Goal: Task Accomplishment & Management: Manage account settings

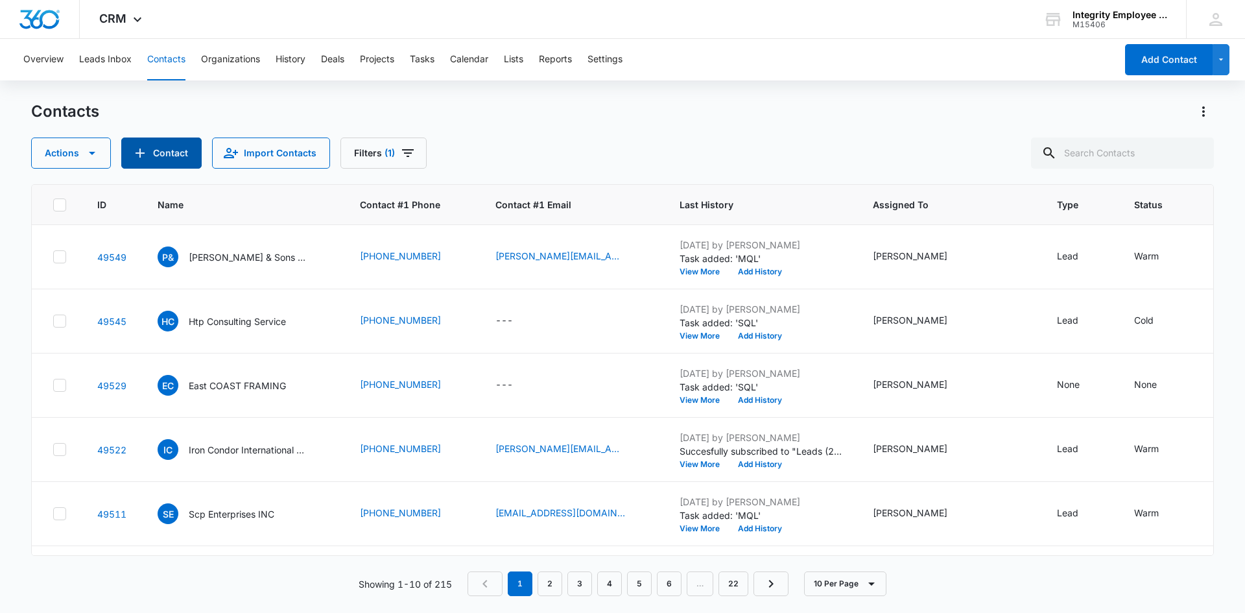
click at [159, 139] on button "Contact" at bounding box center [161, 152] width 80 height 31
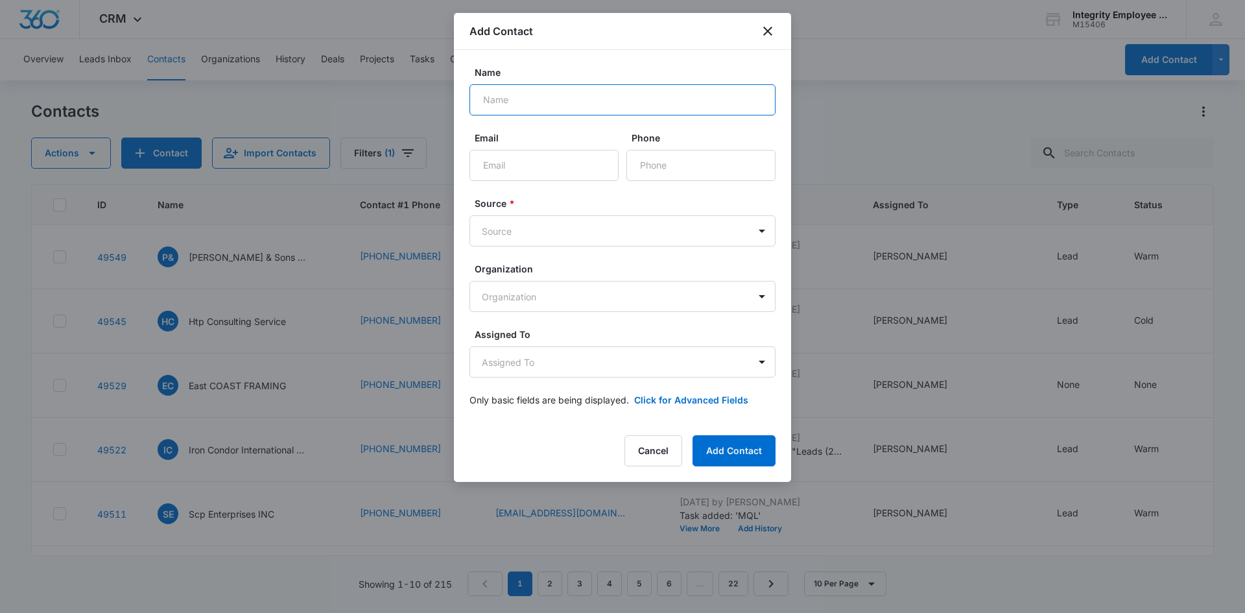
click at [499, 100] on input "Name" at bounding box center [622, 99] width 306 height 31
type input "Renaissance at West Villages Homeowners Association INC"
click at [528, 163] on input "Email" at bounding box center [543, 165] width 149 height 31
type input "[PERSON_NAME][EMAIL_ADDRESS][DOMAIN_NAME]"
click at [680, 164] on input "Phone" at bounding box center [700, 165] width 149 height 31
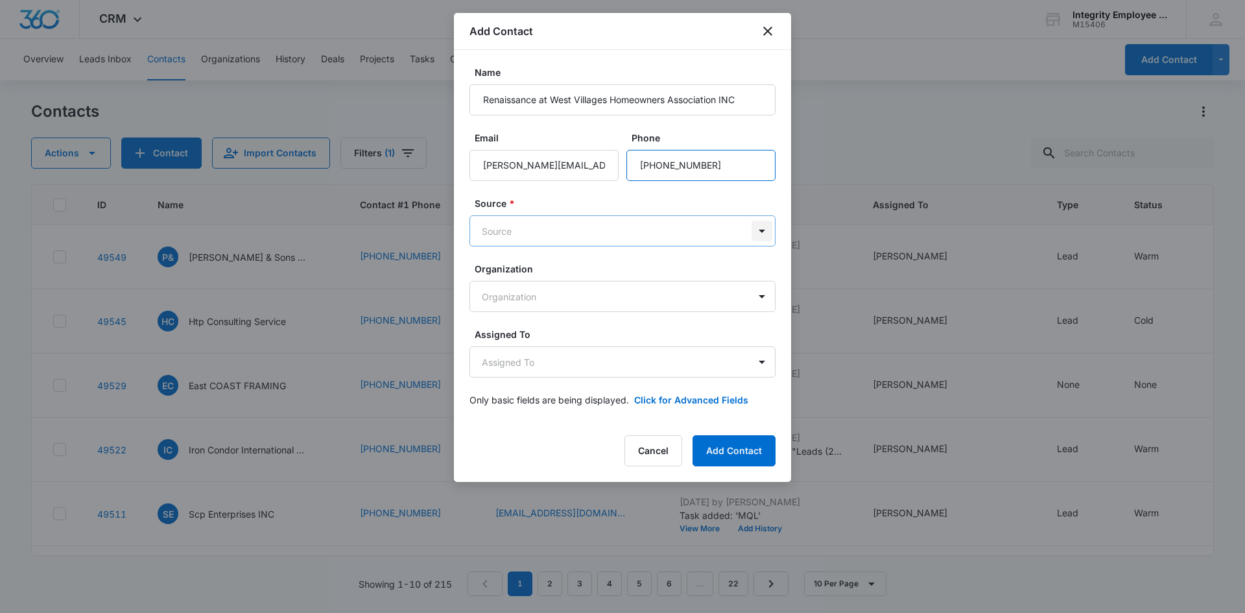
type input "[PHONE_NUMBER]"
click at [755, 230] on body "CRM Apps Reputation Websites Forms CRM Email Social Shop Payments POS Content A…" at bounding box center [622, 306] width 1245 height 613
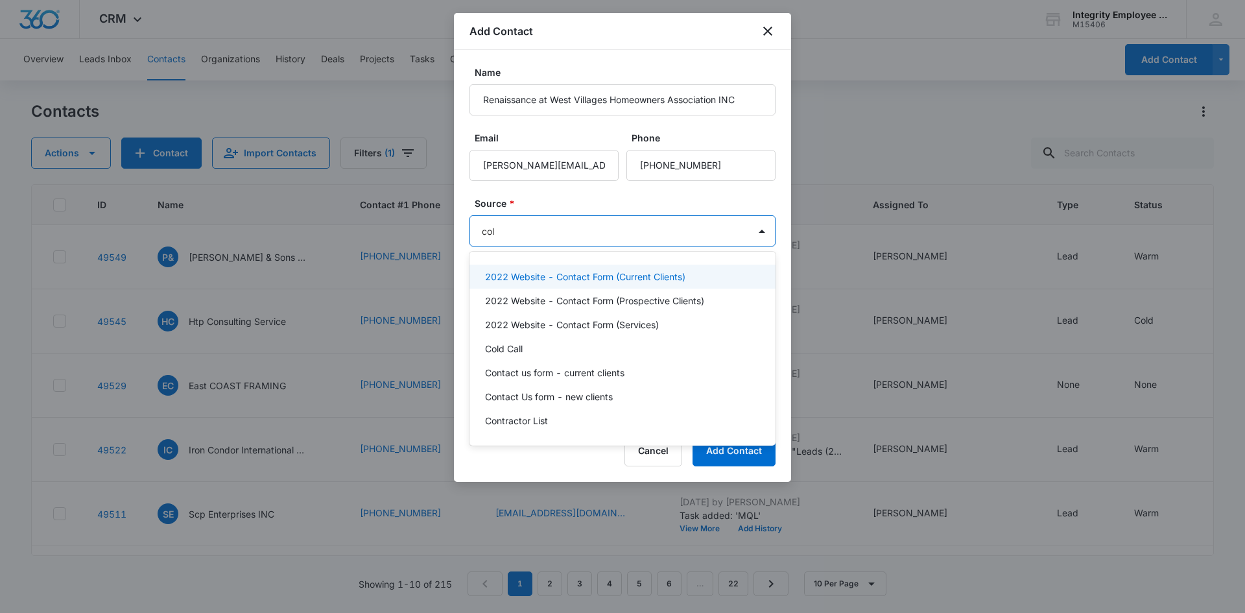
type input "cold"
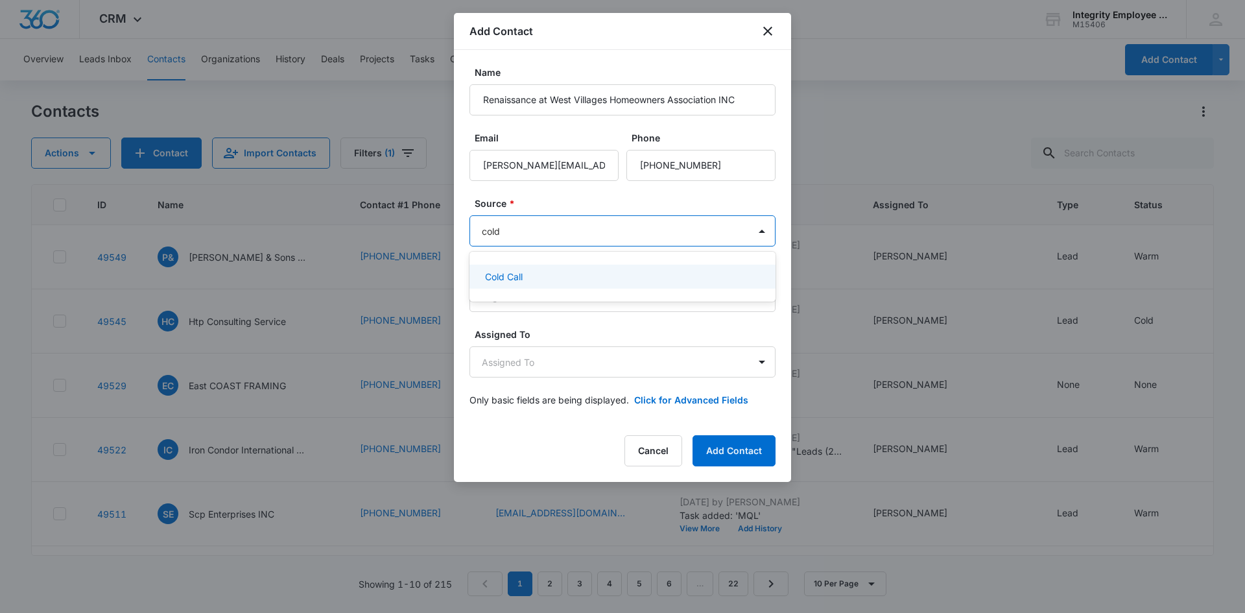
click at [705, 277] on div "Cold Call" at bounding box center [621, 277] width 272 height 14
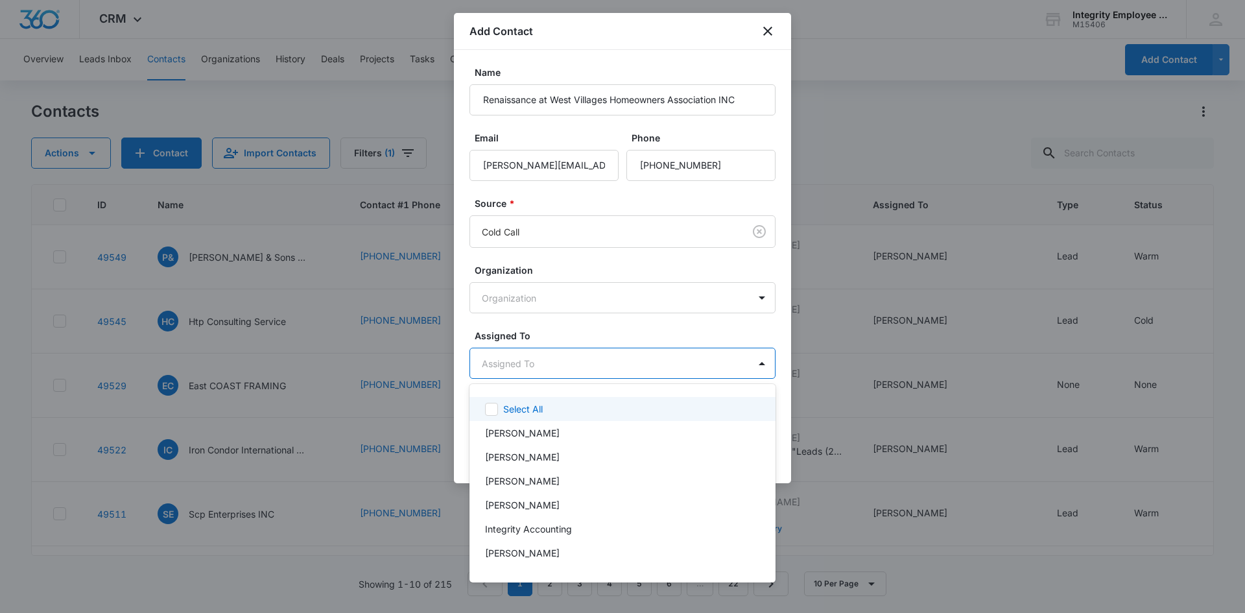
click at [665, 356] on body "CRM Apps Reputation Websites Forms CRM Email Social Shop Payments POS Content A…" at bounding box center [622, 306] width 1245 height 613
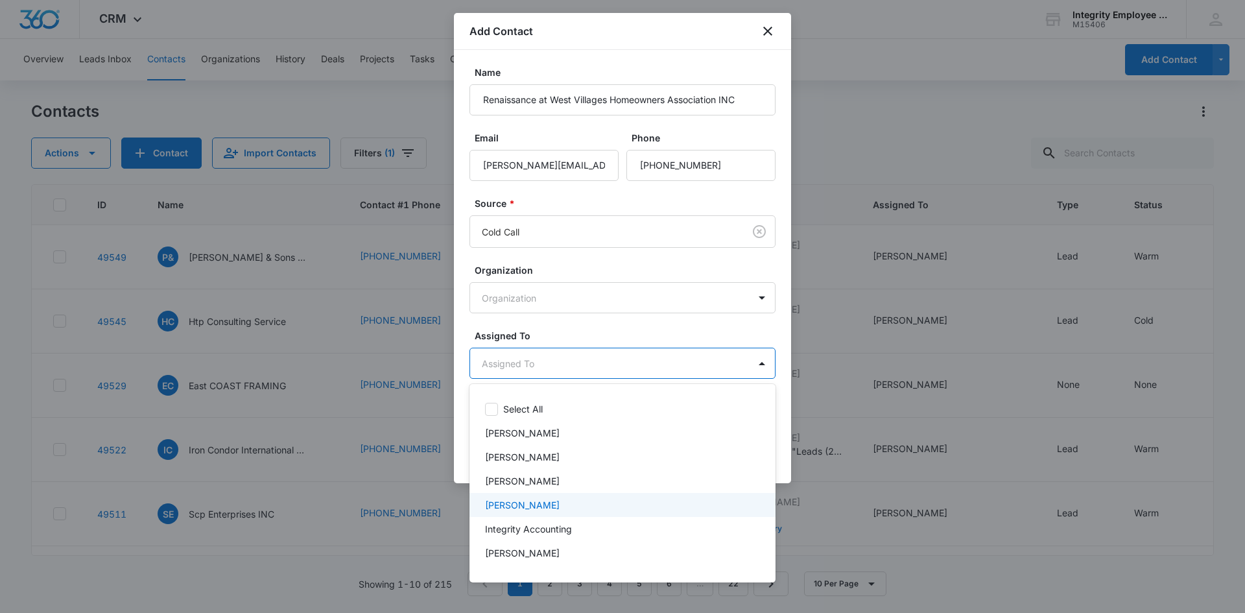
click at [556, 495] on div "[PERSON_NAME]" at bounding box center [622, 505] width 306 height 24
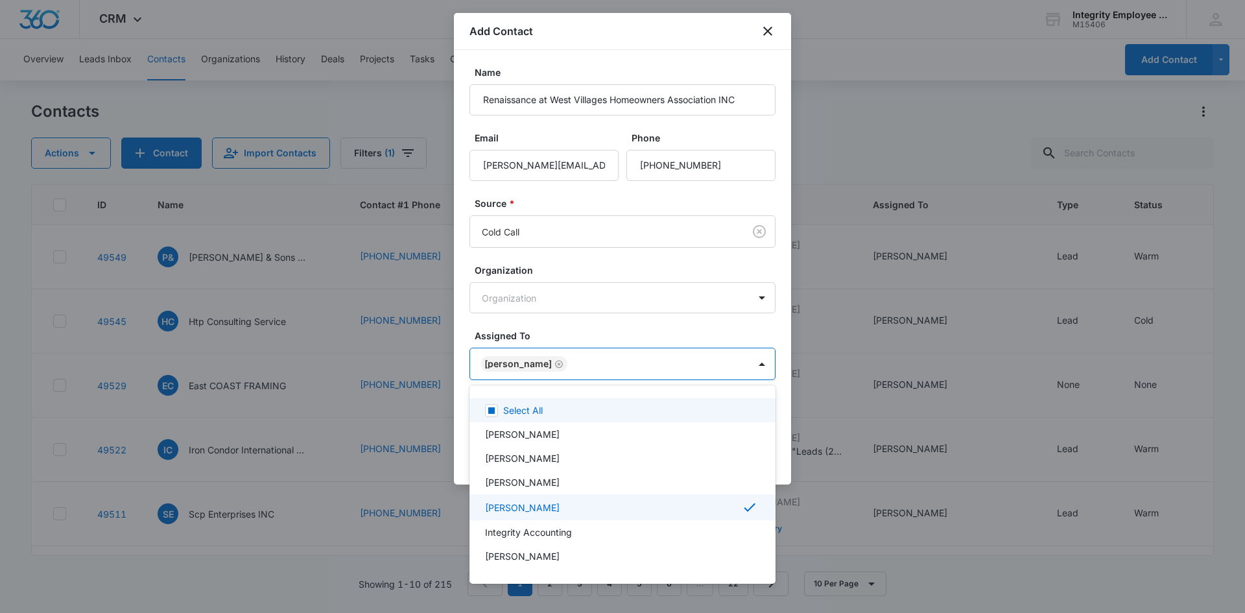
click at [579, 325] on div at bounding box center [622, 306] width 1245 height 613
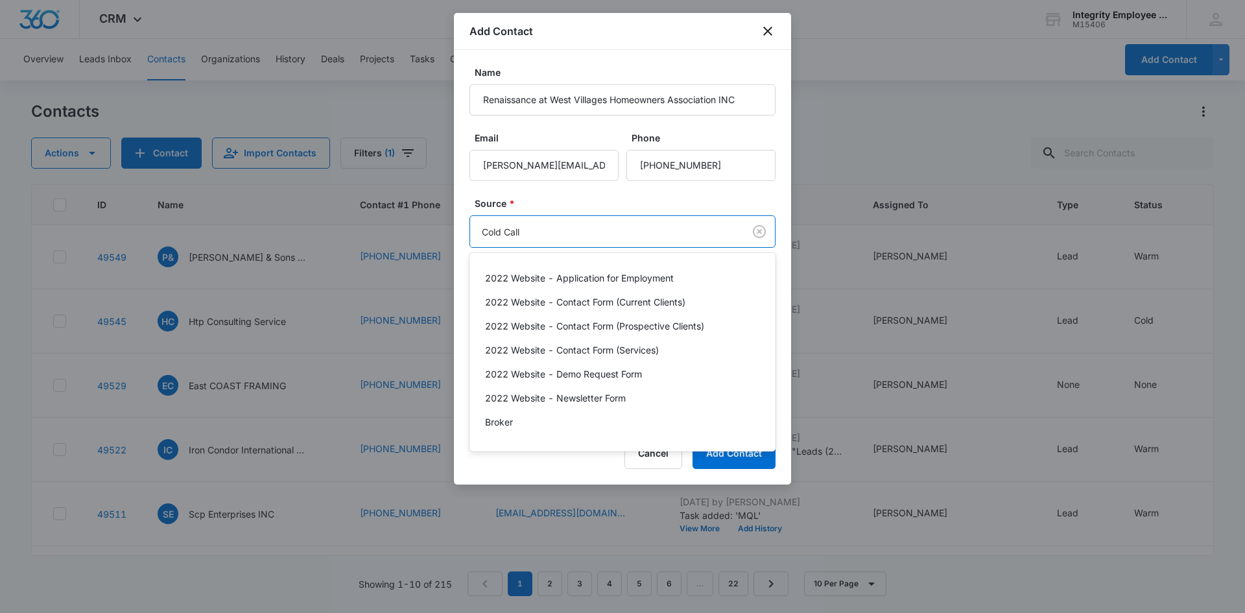
click at [713, 228] on body "CRM Apps Reputation Websites Forms CRM Email Social Shop Payments POS Content A…" at bounding box center [622, 306] width 1245 height 613
click at [757, 231] on div at bounding box center [622, 306] width 1245 height 613
drag, startPoint x: 619, startPoint y: 233, endPoint x: 475, endPoint y: 245, distance: 145.1
click at [475, 245] on body "CRM Apps Reputation Websites Forms CRM Email Social Shop Payments POS Content A…" at bounding box center [622, 306] width 1245 height 613
drag, startPoint x: 526, startPoint y: 230, endPoint x: 488, endPoint y: 241, distance: 39.8
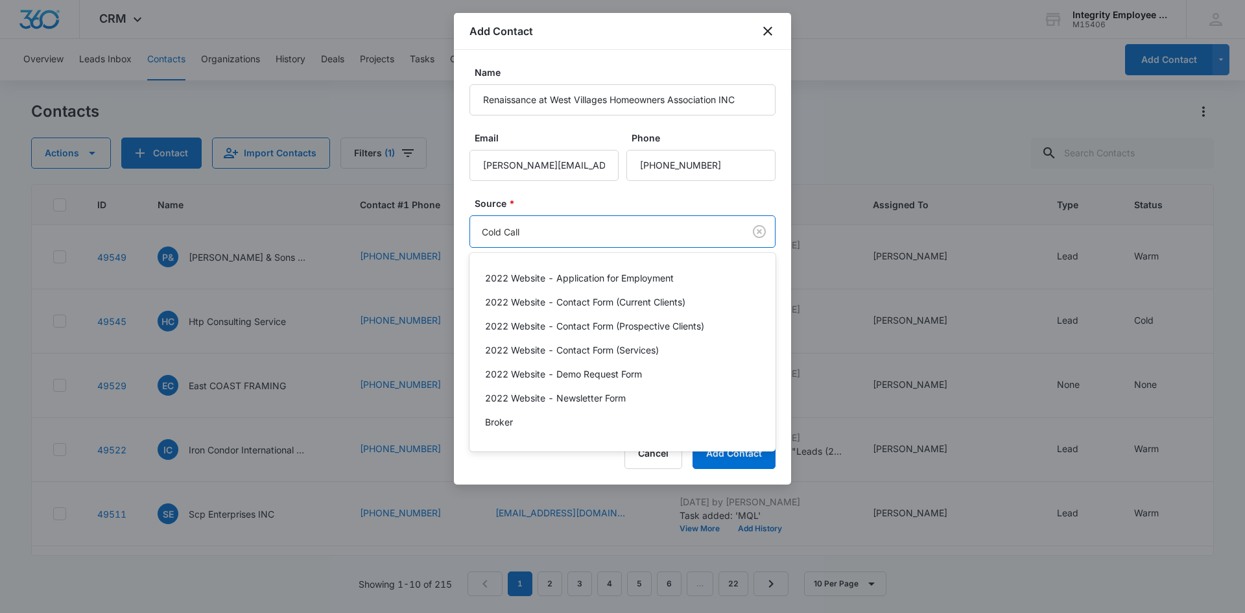
click at [488, 241] on div at bounding box center [622, 306] width 1245 height 613
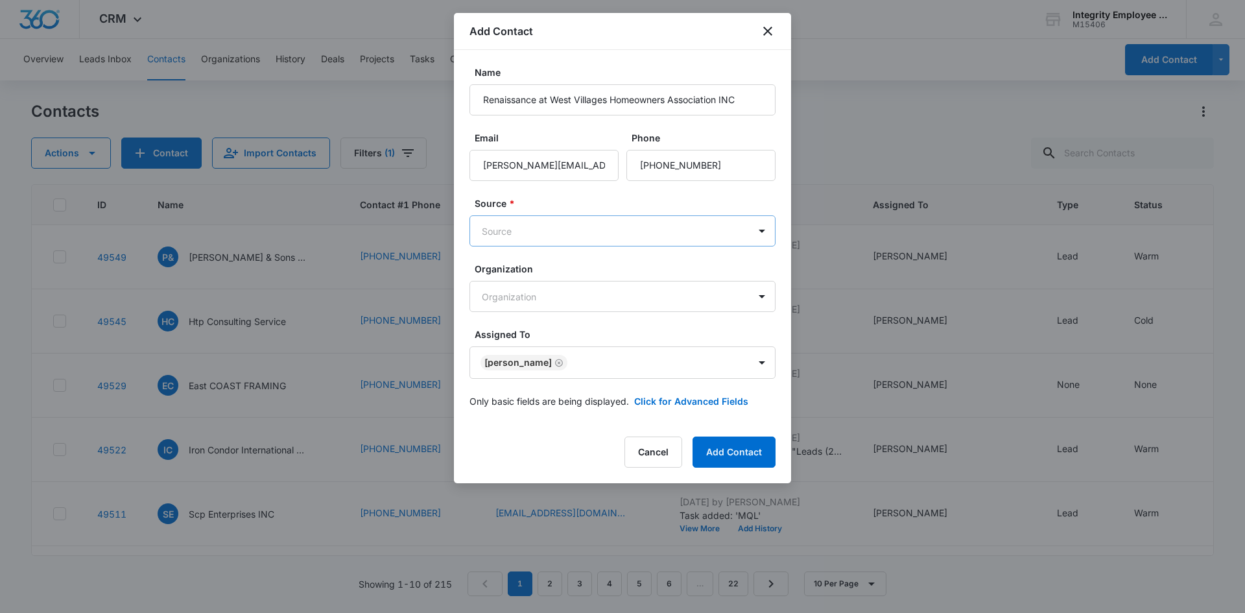
drag, startPoint x: 764, startPoint y: 228, endPoint x: 702, endPoint y: 243, distance: 63.5
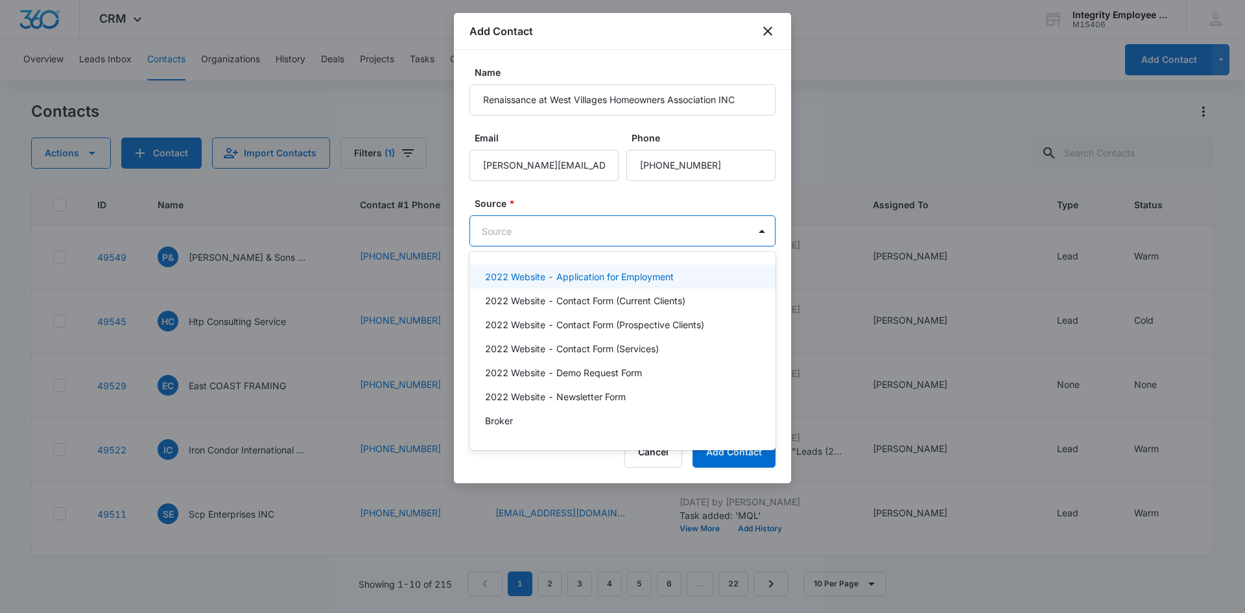
click at [628, 233] on body "CRM Apps Reputation Websites Forms CRM Email Social Shop Payments POS Content A…" at bounding box center [622, 306] width 1245 height 613
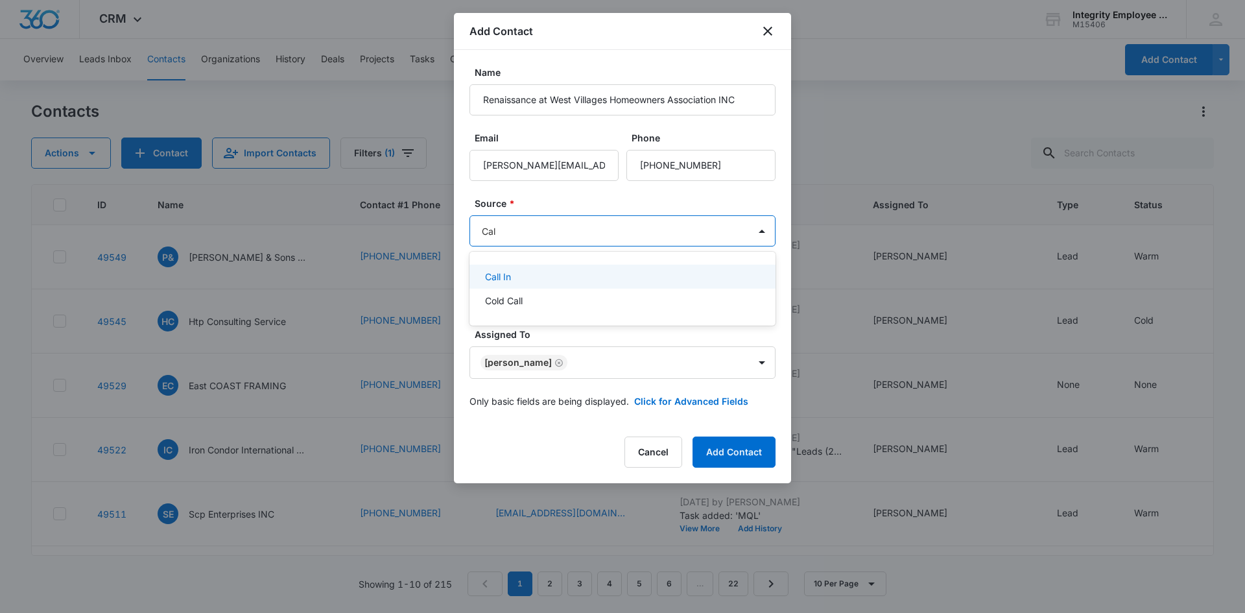
type input "Call"
click at [499, 273] on p "Call In" at bounding box center [498, 277] width 26 height 14
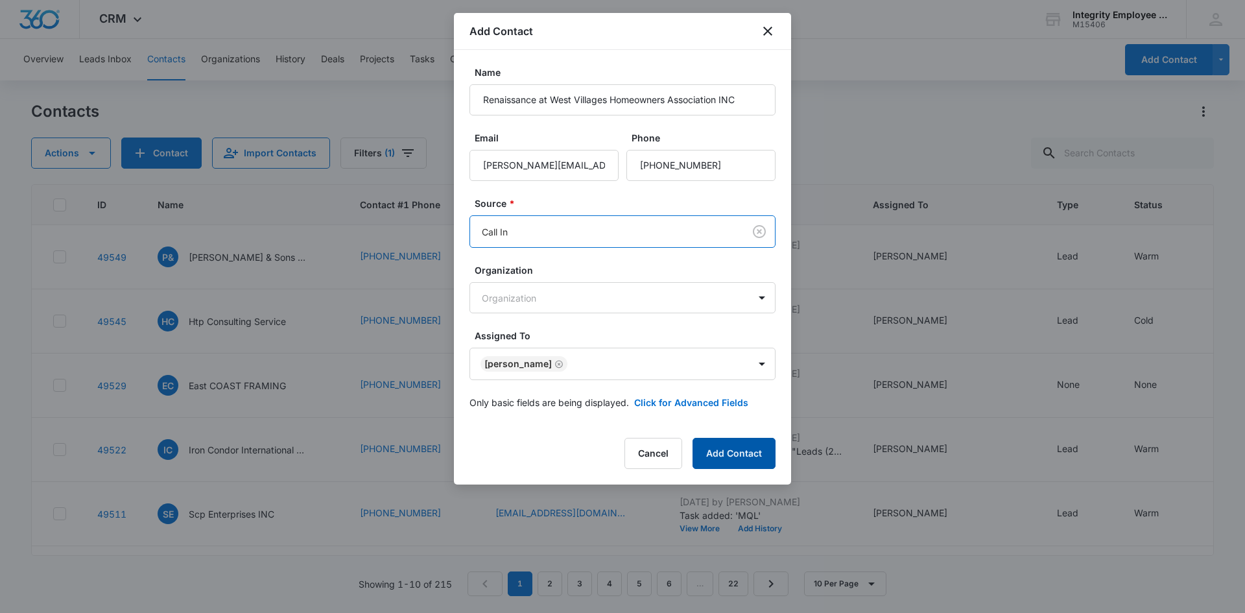
click at [756, 457] on button "Add Contact" at bounding box center [733, 453] width 83 height 31
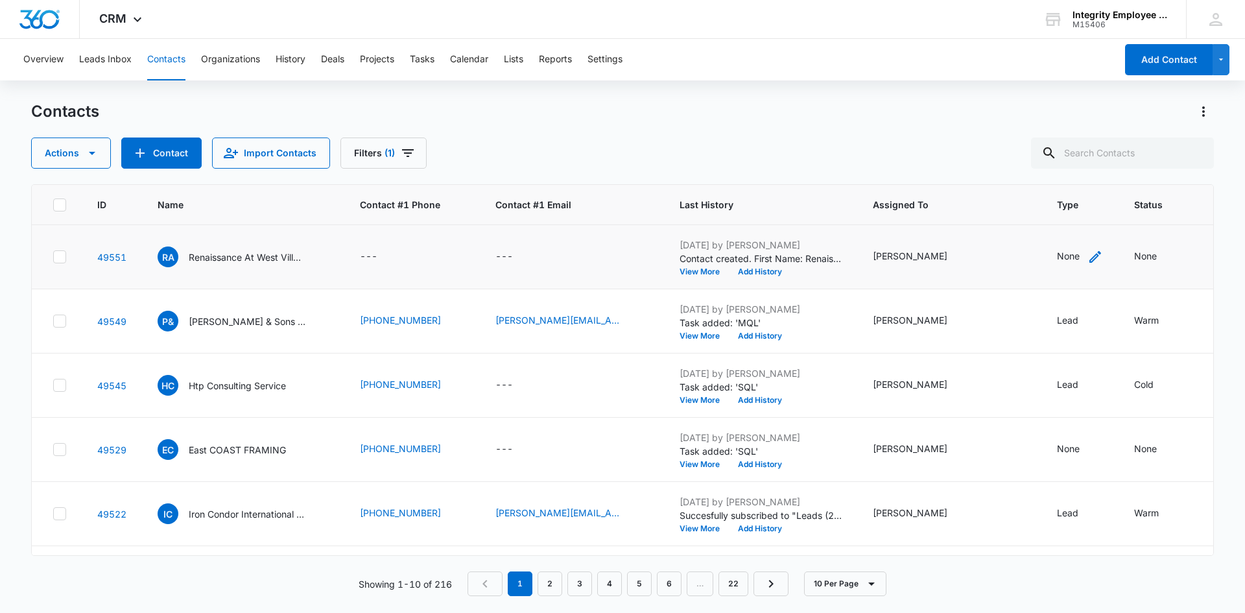
click at [1057, 251] on div "None" at bounding box center [1068, 256] width 23 height 14
click at [1092, 165] on div at bounding box center [1099, 173] width 21 height 21
click at [1043, 281] on div "Lead" at bounding box center [1055, 291] width 113 height 24
click at [1092, 157] on div "Lead" at bounding box center [1048, 173] width 99 height 32
click at [1084, 207] on button "Save" at bounding box center [1079, 214] width 38 height 25
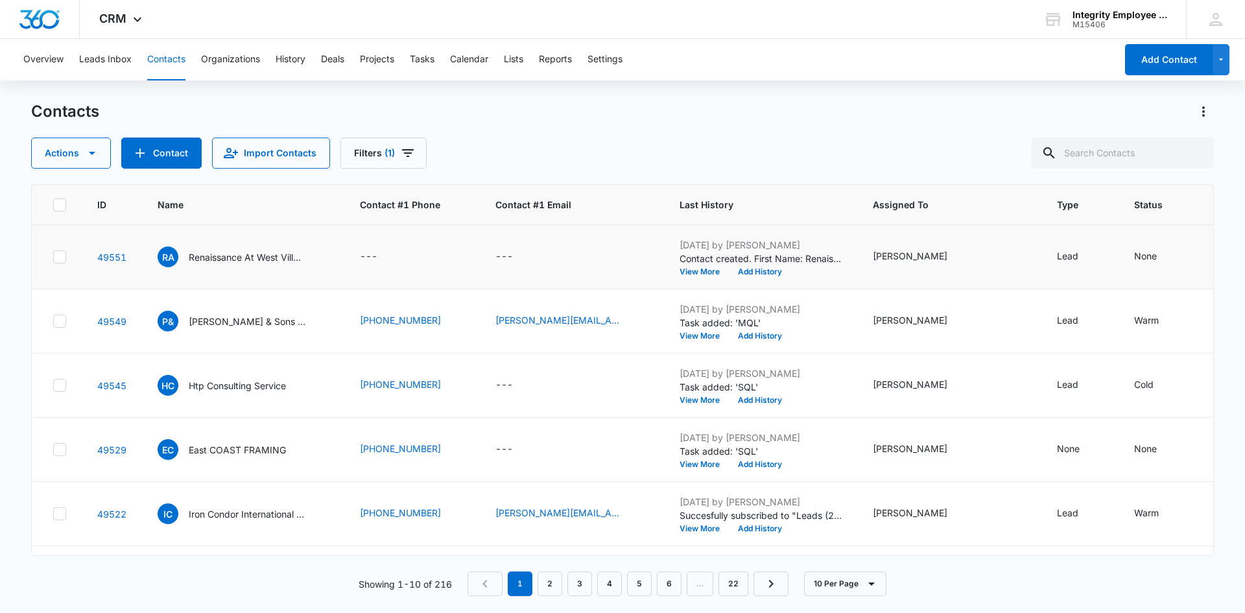
click at [1134, 261] on div "None" at bounding box center [1145, 256] width 23 height 14
click at [1158, 165] on div "Contact Status" at bounding box center [1120, 173] width 92 height 29
click at [1124, 272] on div "Warm" at bounding box center [1132, 268] width 86 height 14
click at [1167, 181] on div at bounding box center [1165, 173] width 21 height 21
click at [1166, 214] on button "Save" at bounding box center [1160, 214] width 38 height 25
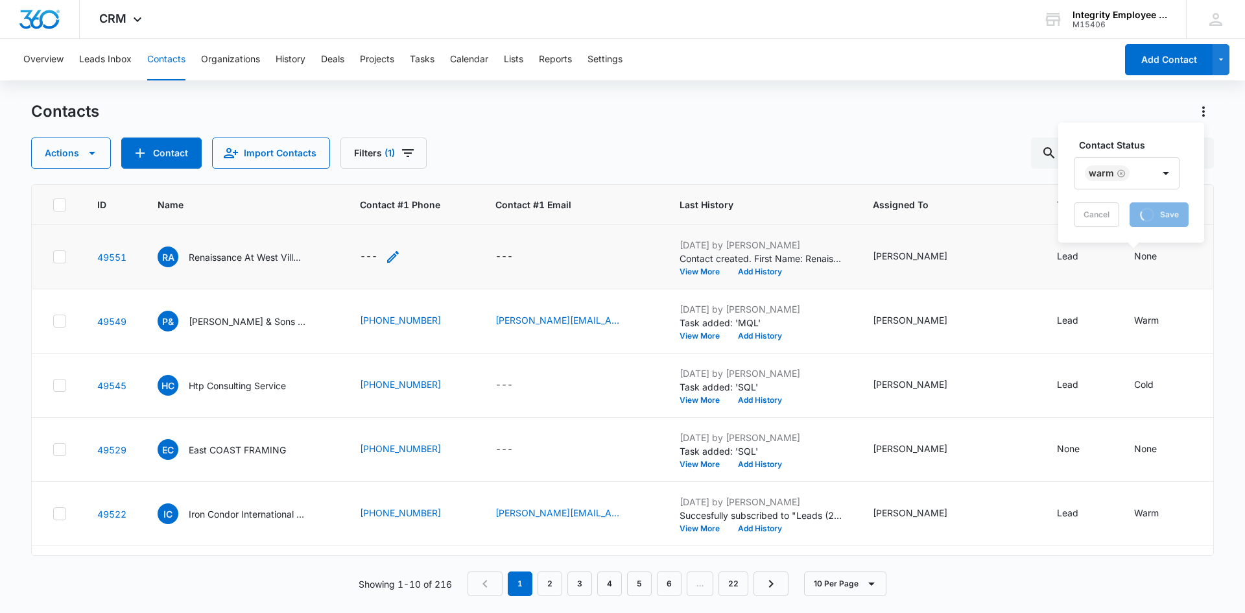
click at [373, 253] on div "---" at bounding box center [369, 257] width 18 height 16
click at [378, 251] on div "---" at bounding box center [380, 257] width 41 height 16
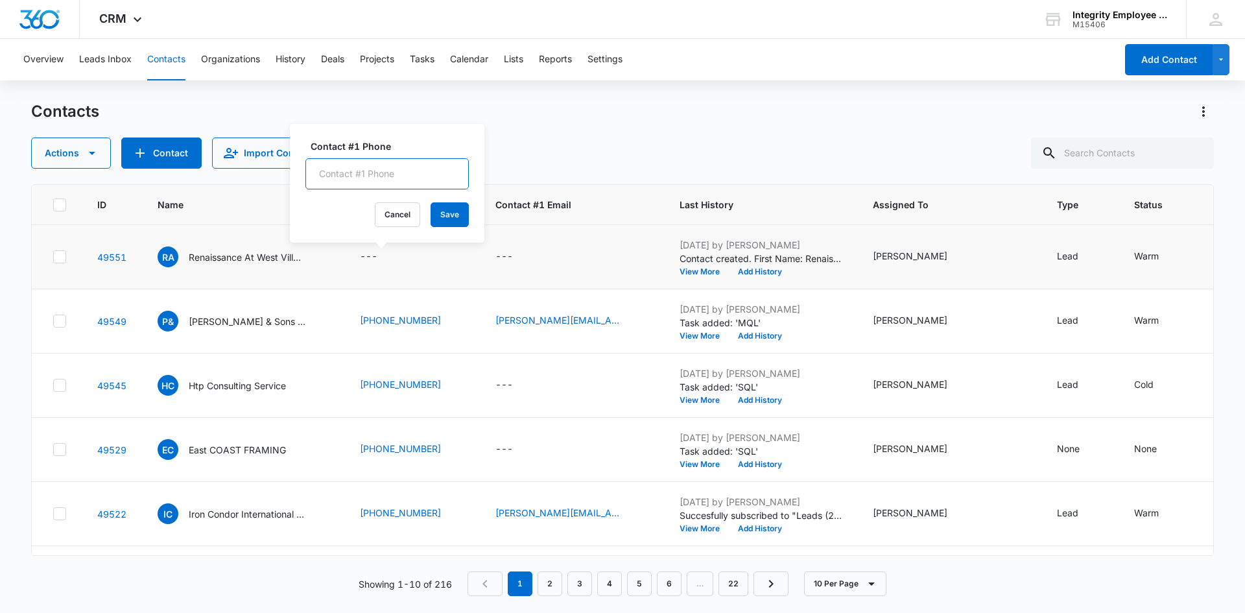
click at [388, 175] on input "Contact #1 Phone" at bounding box center [386, 173] width 163 height 31
type input "[PHONE_NUMBER]"
click at [431, 218] on button "Save" at bounding box center [450, 214] width 38 height 25
click at [501, 258] on div "---" at bounding box center [504, 257] width 18 height 16
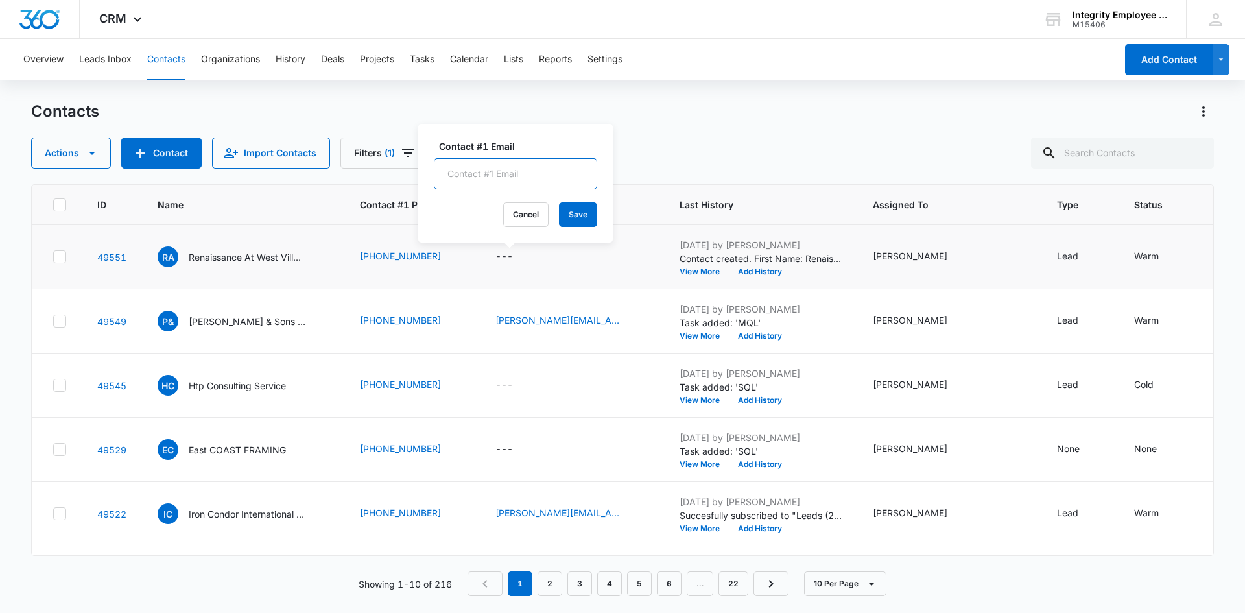
click at [510, 170] on input "Contact #1 Email" at bounding box center [515, 173] width 163 height 31
type input "[PERSON_NAME][EMAIL_ADDRESS][DOMAIN_NAME]"
click at [559, 213] on button "Save" at bounding box center [578, 214] width 38 height 25
click at [257, 252] on p "Renaissance At West Villages Homeowners Association INC" at bounding box center [247, 257] width 117 height 14
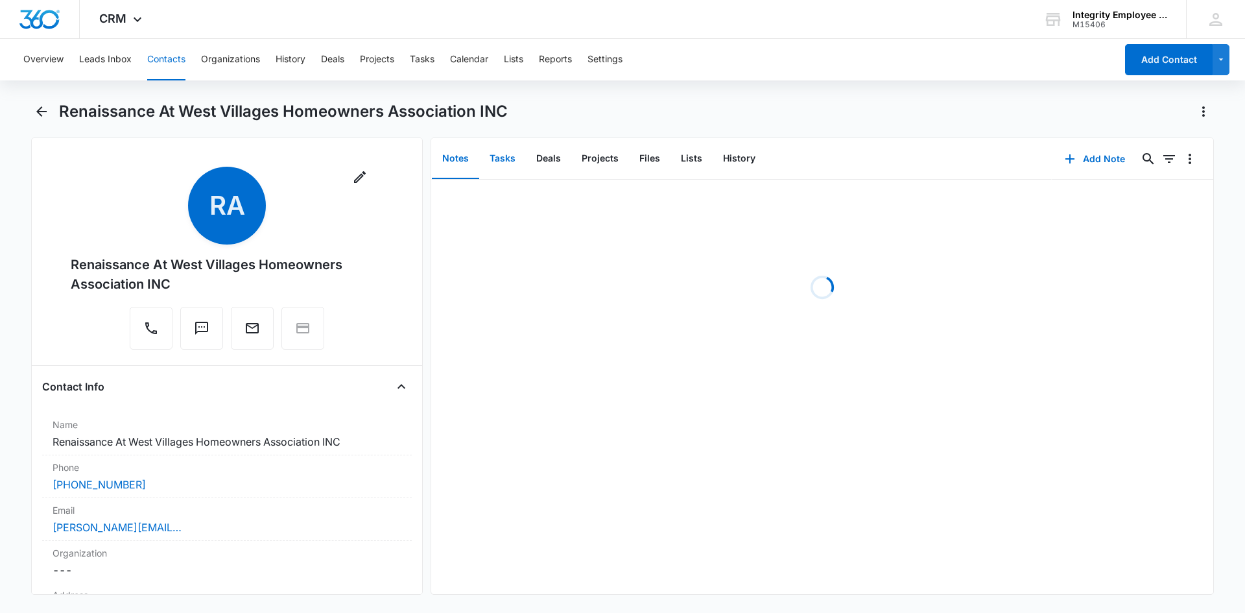
click at [508, 157] on button "Tasks" at bounding box center [502, 159] width 47 height 40
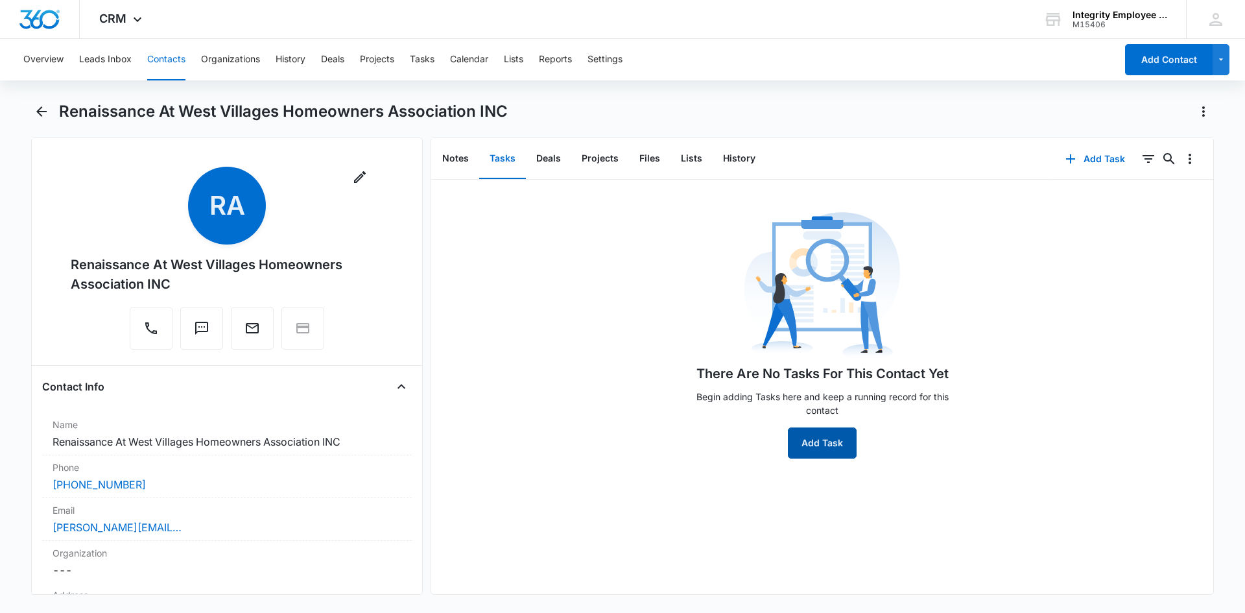
click at [814, 438] on button "Add Task" at bounding box center [822, 442] width 69 height 31
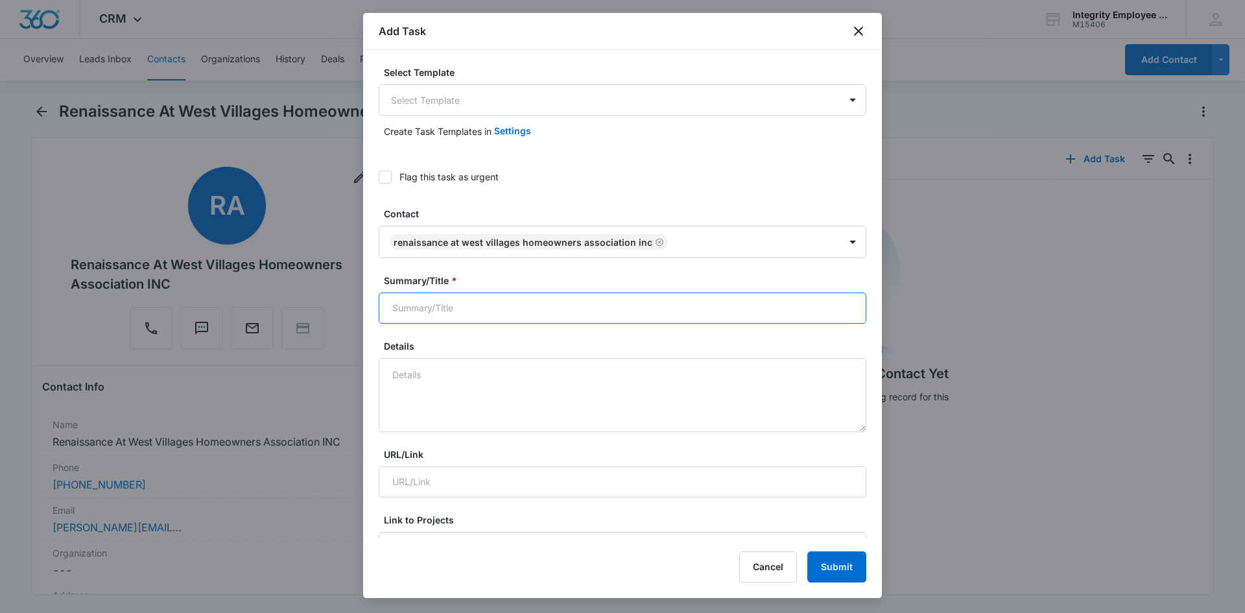
click at [446, 314] on input "Summary/Title *" at bounding box center [623, 307] width 488 height 31
type input "MQL"
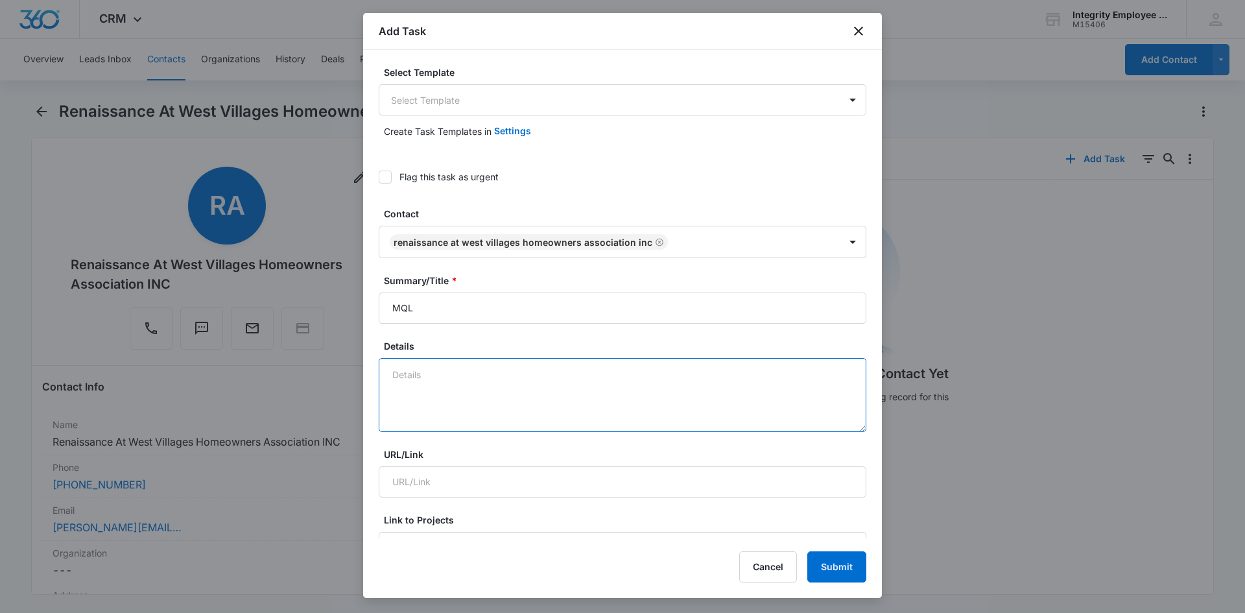
click at [456, 371] on textarea "Details" at bounding box center [623, 395] width 488 height 74
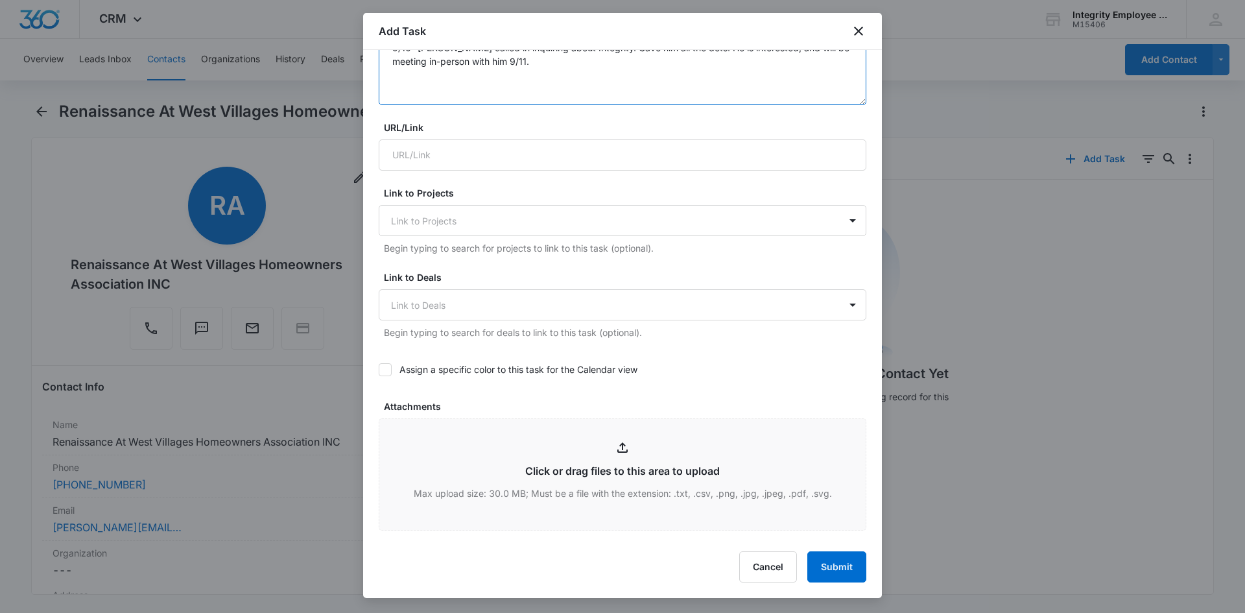
scroll to position [519, 0]
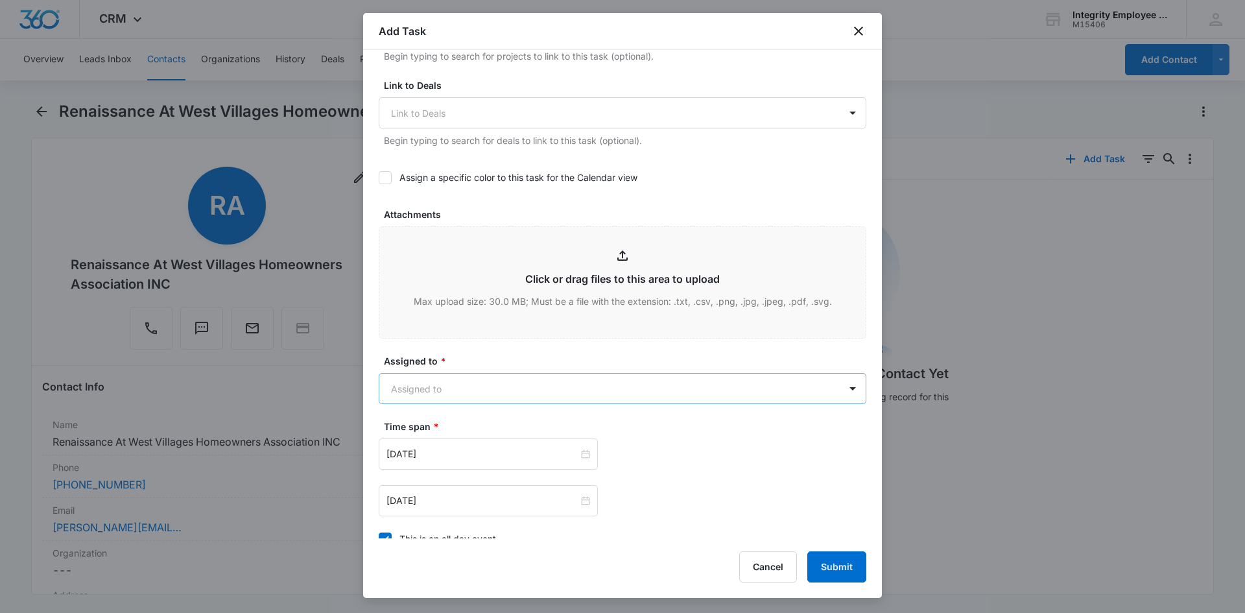
type textarea "9/10- [PERSON_NAME] called in inquiring about Integrity. Gave him all the dets.…"
click at [453, 390] on body "CRM Apps Reputation Websites Forms CRM Email Social Shop Payments POS Content A…" at bounding box center [622, 306] width 1245 height 613
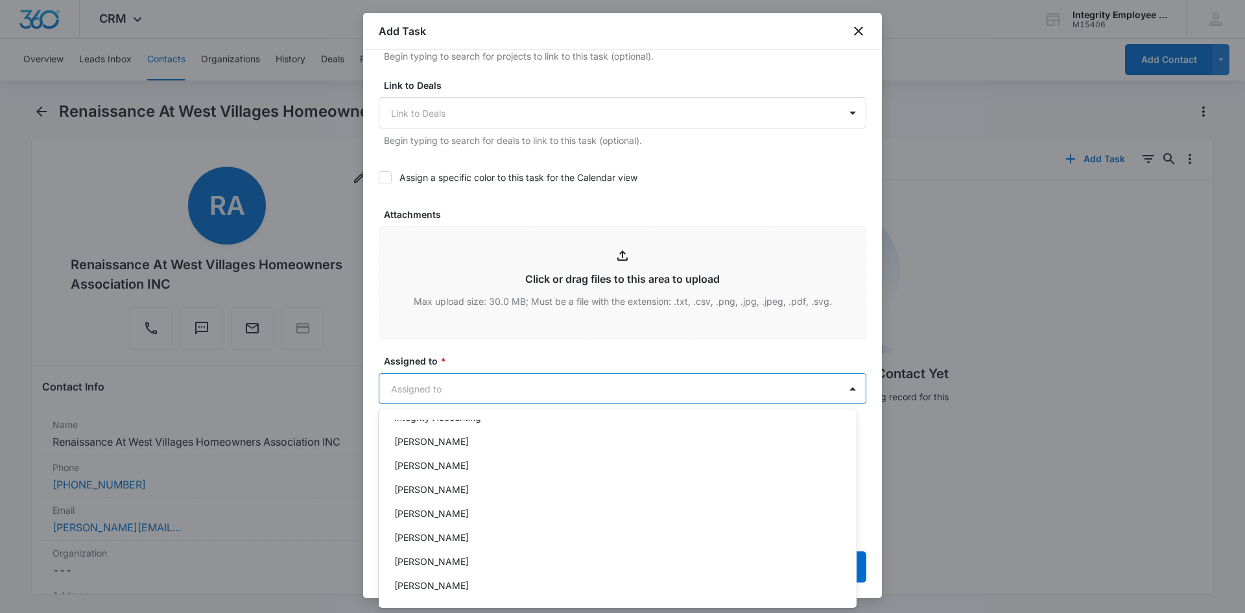
scroll to position [187, 0]
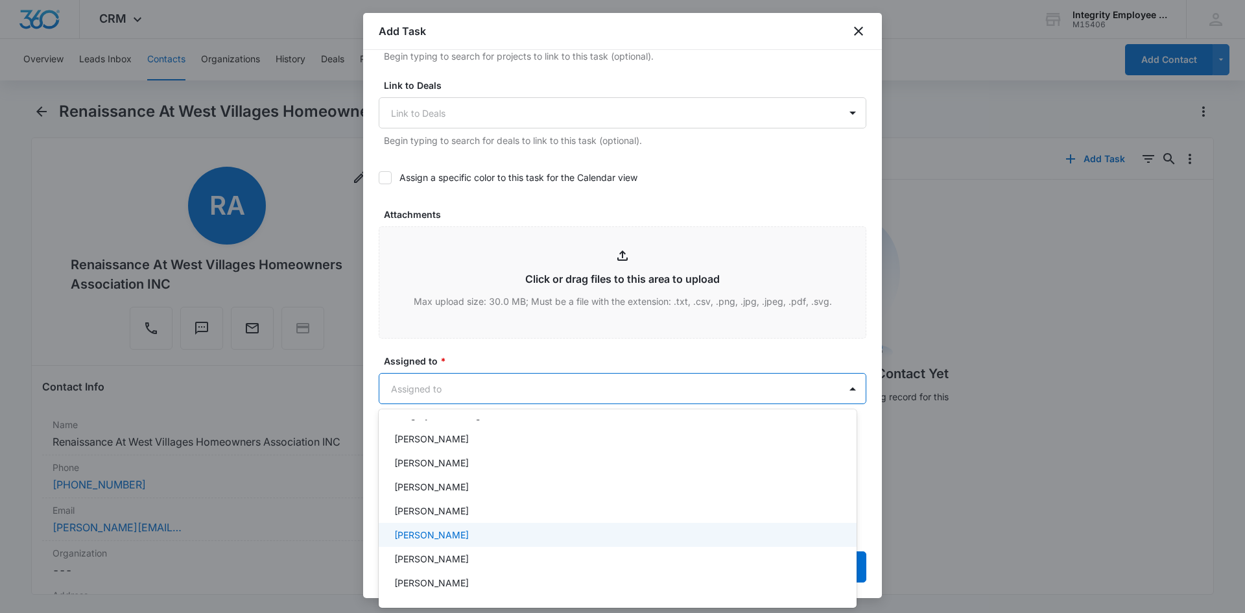
click at [448, 525] on div "[PERSON_NAME]" at bounding box center [618, 535] width 478 height 24
click at [473, 362] on div at bounding box center [622, 306] width 1245 height 613
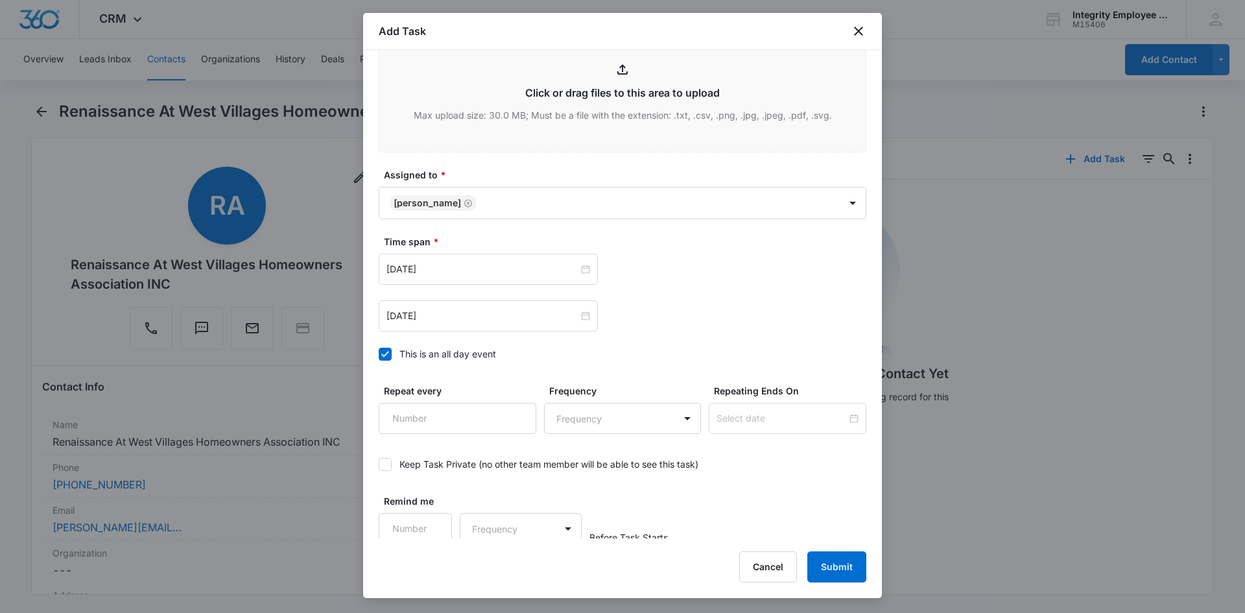
scroll to position [711, 0]
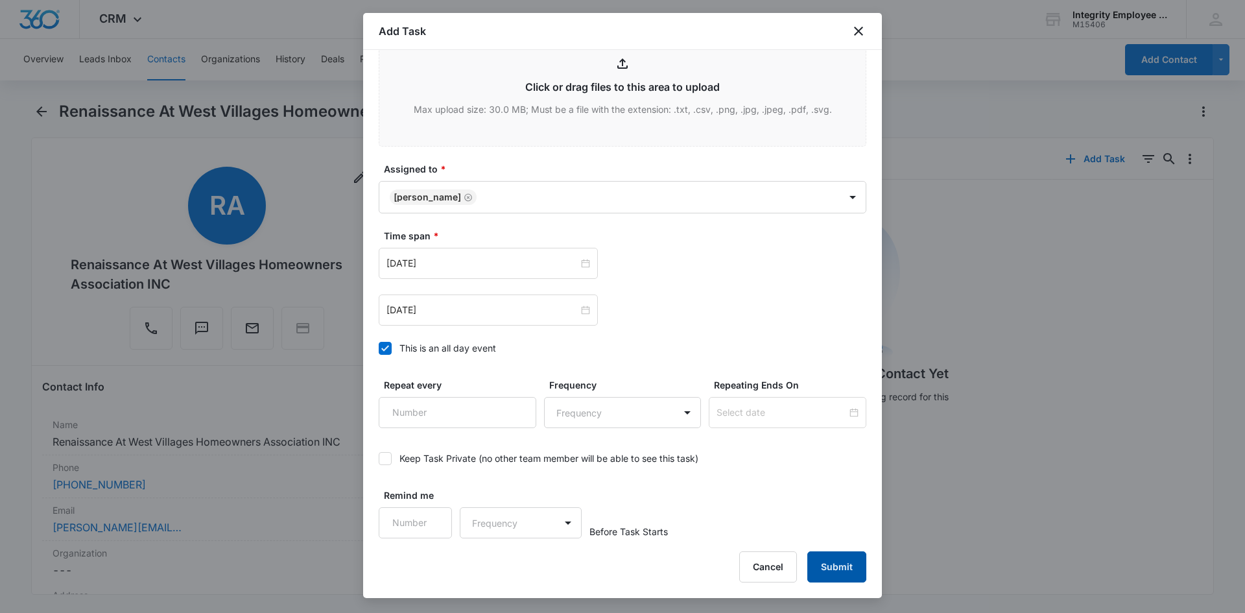
click at [837, 563] on button "Submit" at bounding box center [836, 566] width 59 height 31
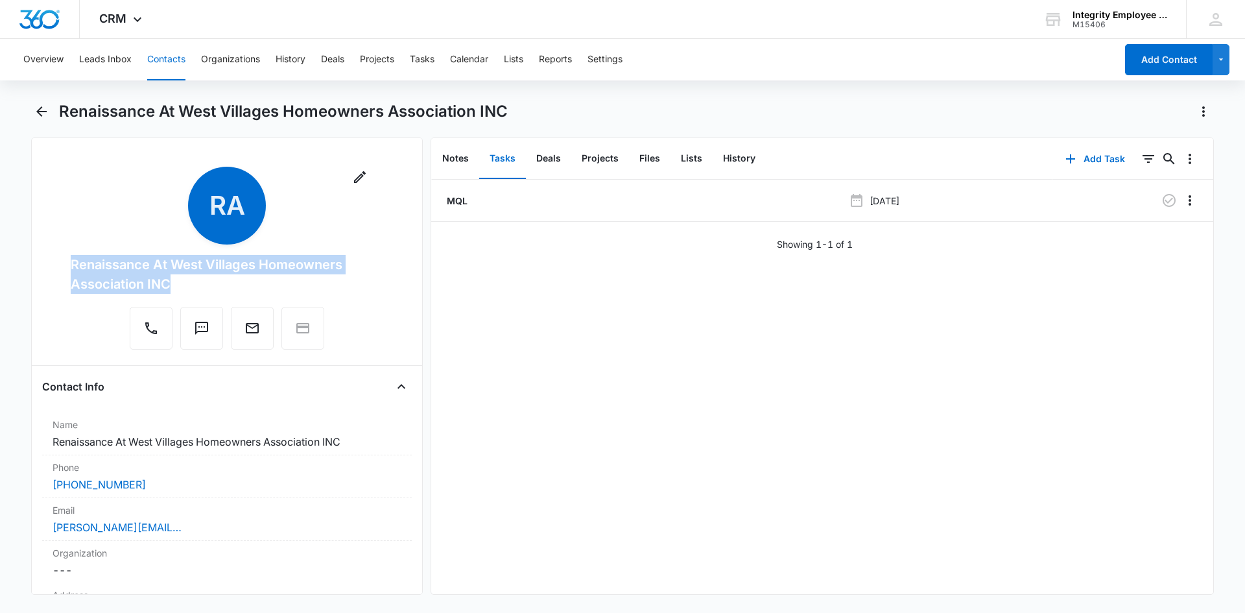
drag, startPoint x: 174, startPoint y: 286, endPoint x: 50, endPoint y: 263, distance: 126.0
click at [50, 263] on div "Remove RA Renaissance At West Villages Homeowners Association INC" at bounding box center [227, 261] width 370 height 188
copy div "Renaissance At West Villages Homeowners Association INC"
click at [38, 112] on icon "Back" at bounding box center [41, 111] width 10 height 10
